Goal: Navigation & Orientation: Go to known website

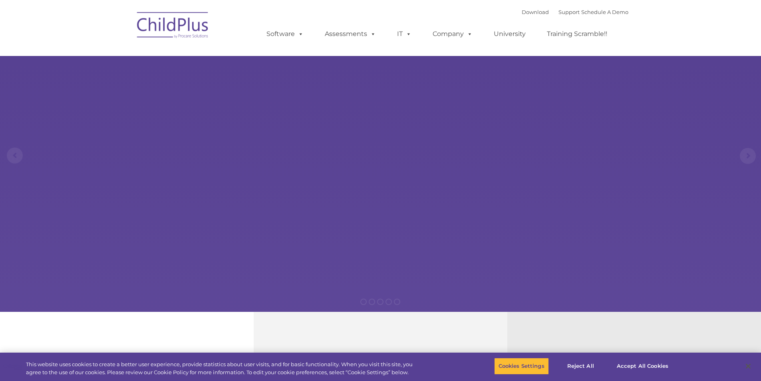
select select "MEDIUM"
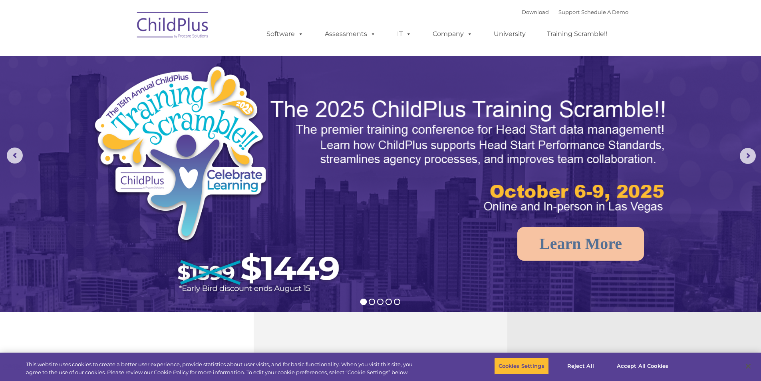
click at [191, 28] on img at bounding box center [173, 26] width 80 height 40
select select "MEDIUM"
